Goal: Transaction & Acquisition: Book appointment/travel/reservation

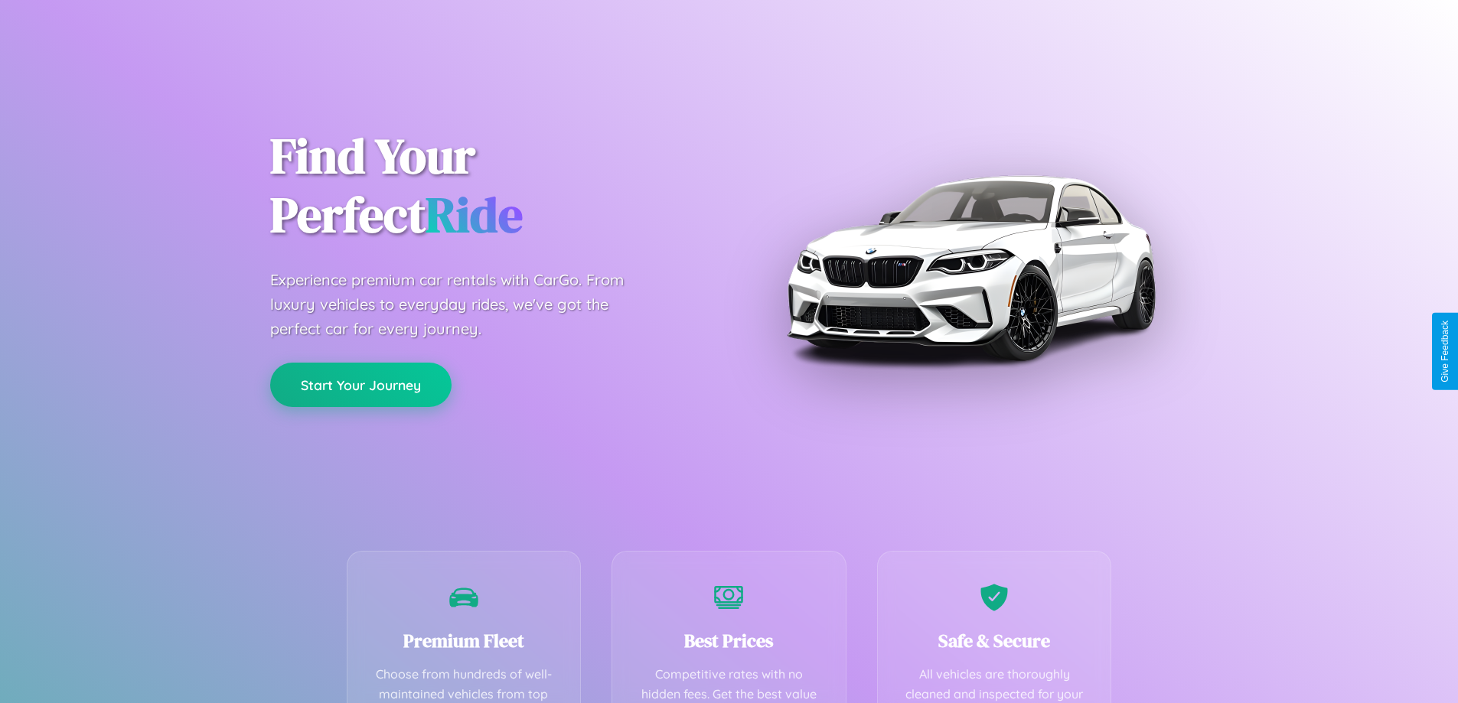
click at [361, 385] on button "Start Your Journey" at bounding box center [360, 385] width 181 height 44
click at [361, 384] on button "Start Your Journey" at bounding box center [360, 385] width 181 height 44
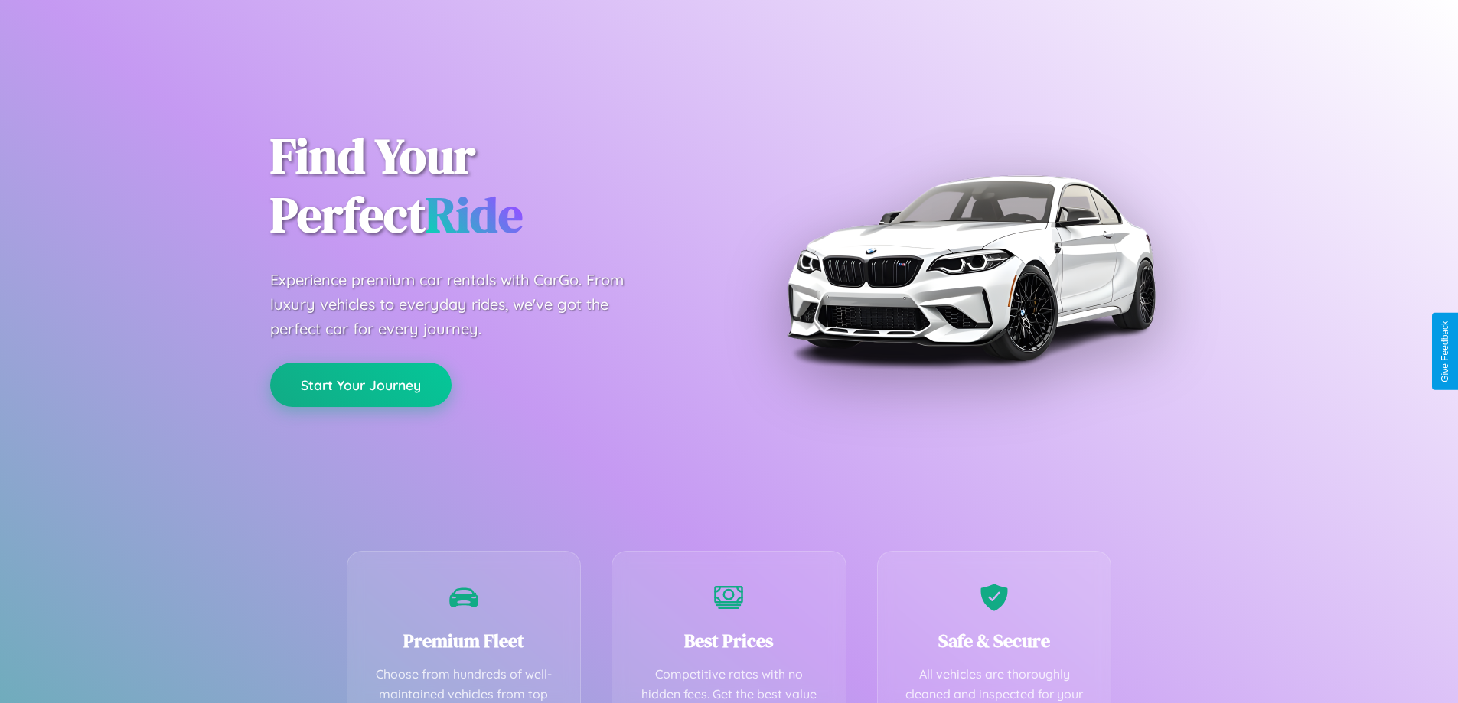
click at [361, 384] on button "Start Your Journey" at bounding box center [360, 385] width 181 height 44
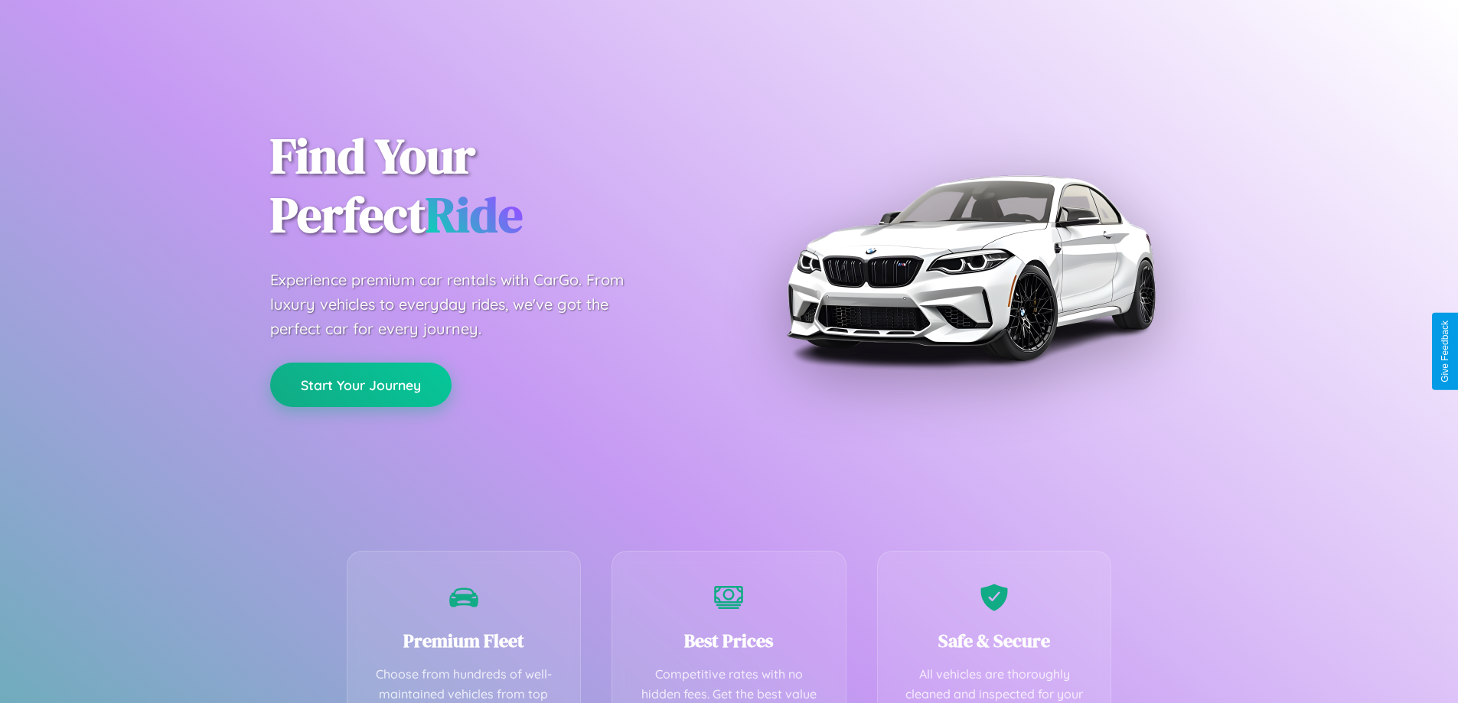
click at [361, 384] on button "Start Your Journey" at bounding box center [360, 385] width 181 height 44
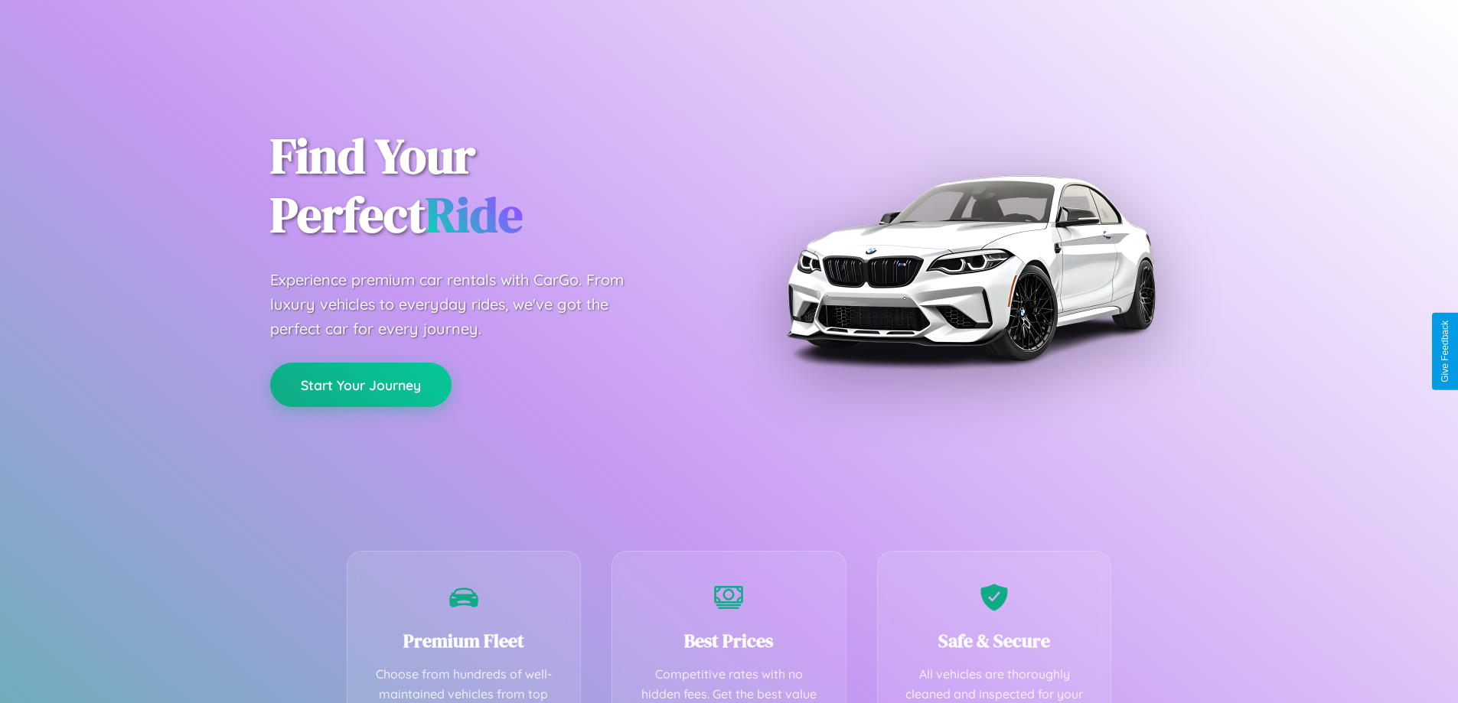
click at [361, 384] on button "Start Your Journey" at bounding box center [360, 385] width 181 height 44
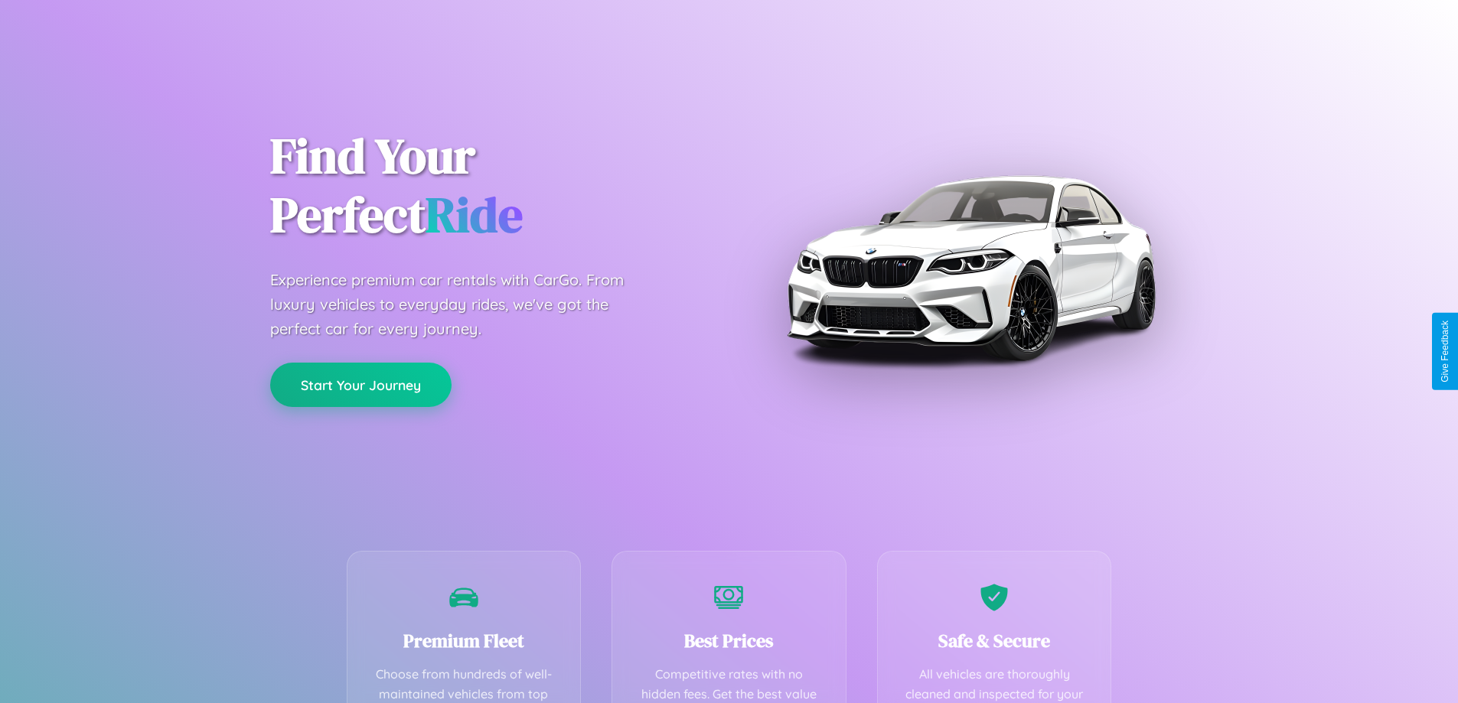
click at [361, 384] on button "Start Your Journey" at bounding box center [360, 385] width 181 height 44
